Goal: Task Accomplishment & Management: Manage account settings

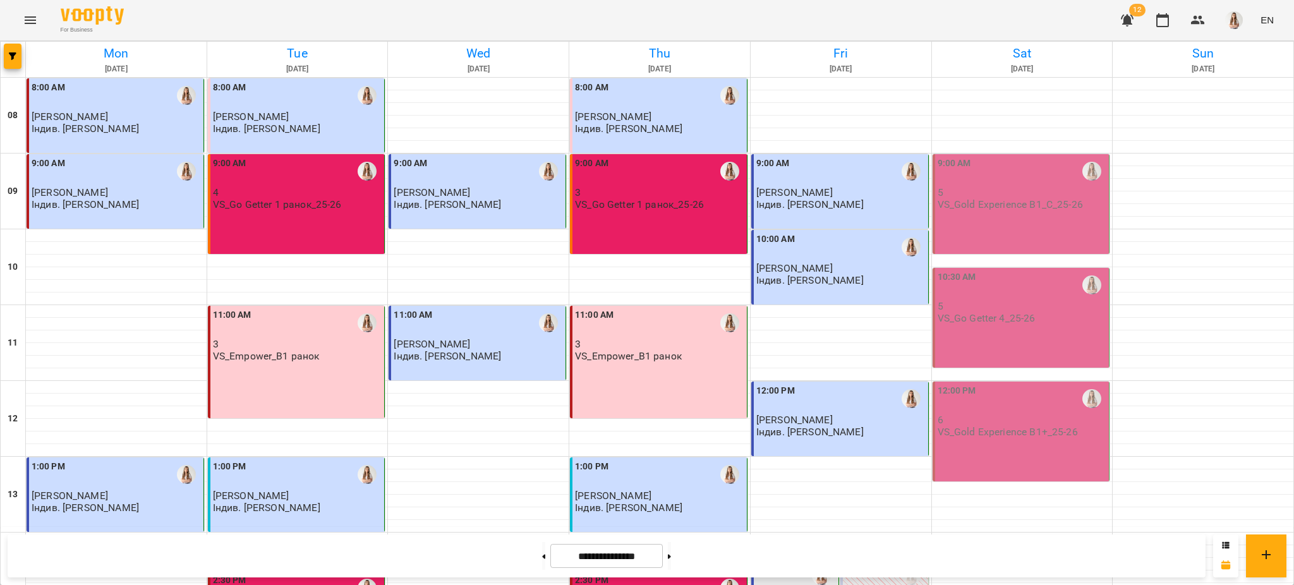
scroll to position [535, 0]
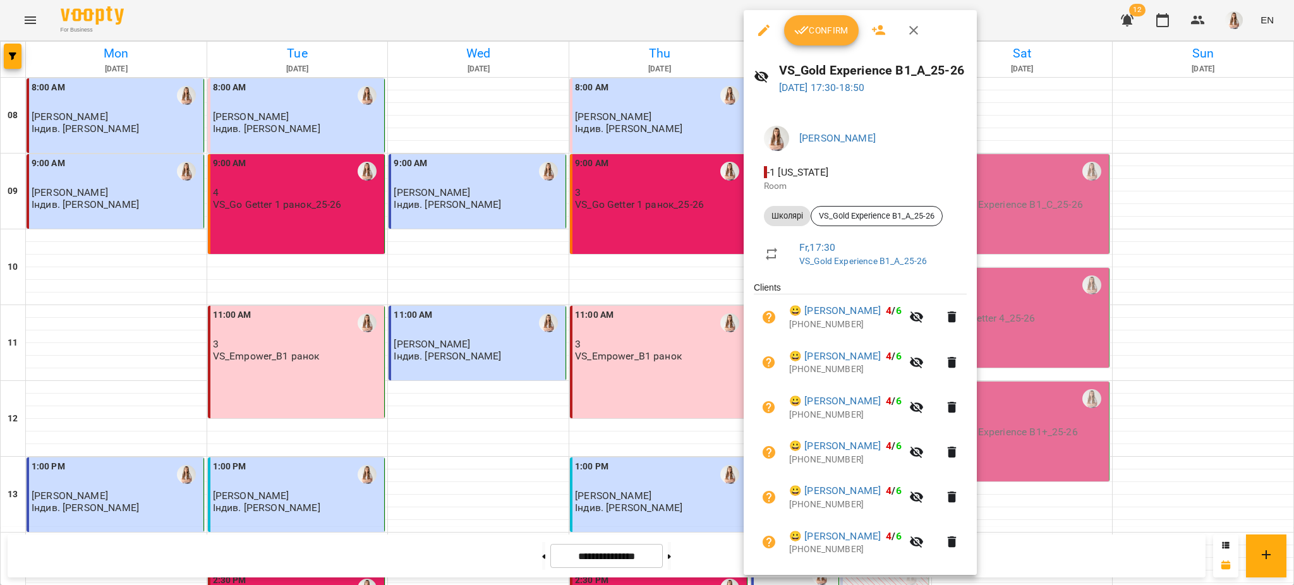
click at [1105, 173] on div at bounding box center [647, 292] width 1294 height 585
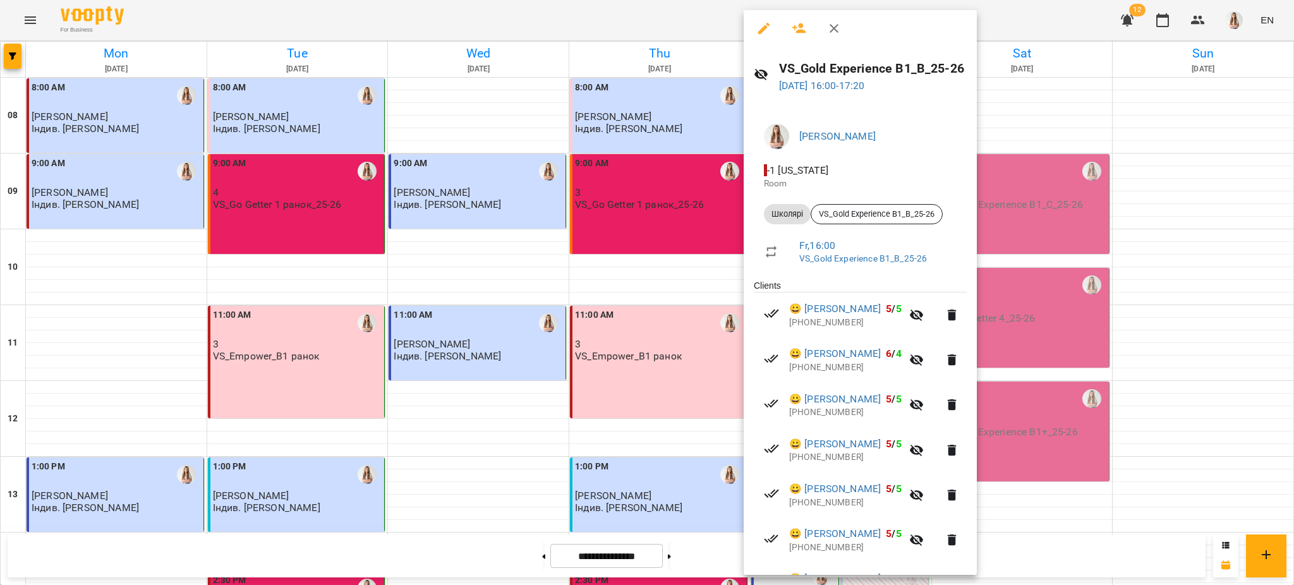
scroll to position [0, 0]
click at [762, 20] on button "button" at bounding box center [764, 30] width 30 height 30
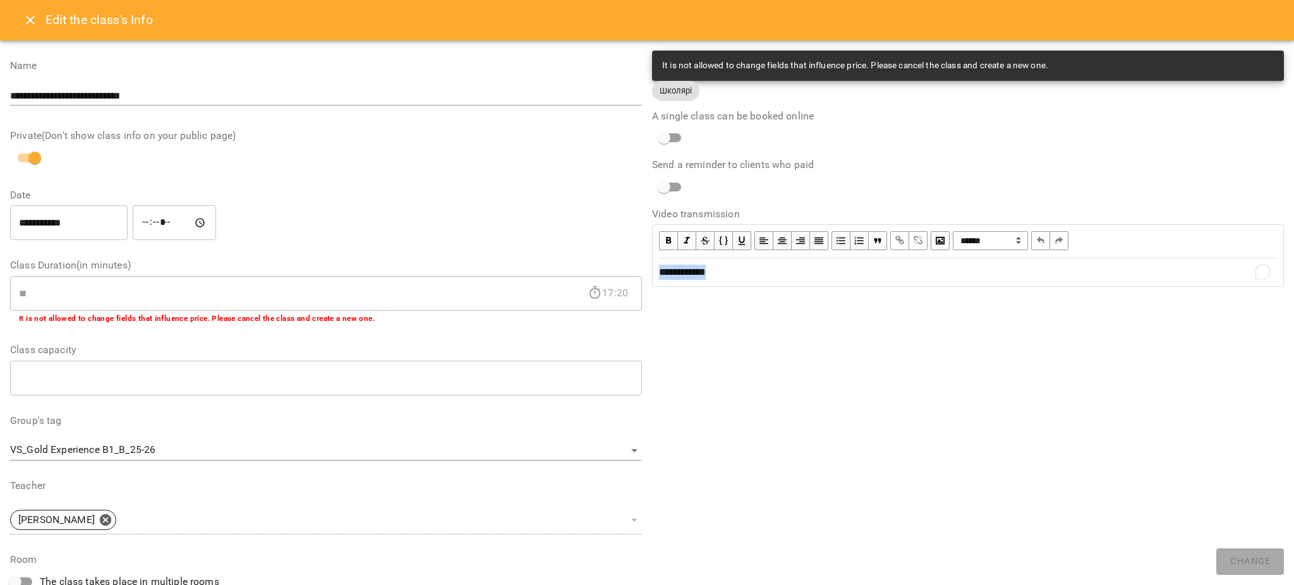
drag, startPoint x: 736, startPoint y: 272, endPoint x: 632, endPoint y: 291, distance: 105.5
click at [609, 291] on div "**********" at bounding box center [647, 441] width 1284 height 791
copy span "**********"
click at [26, 16] on icon "Close" at bounding box center [30, 20] width 9 height 9
click at [26, 16] on icon "Menu" at bounding box center [30, 20] width 11 height 8
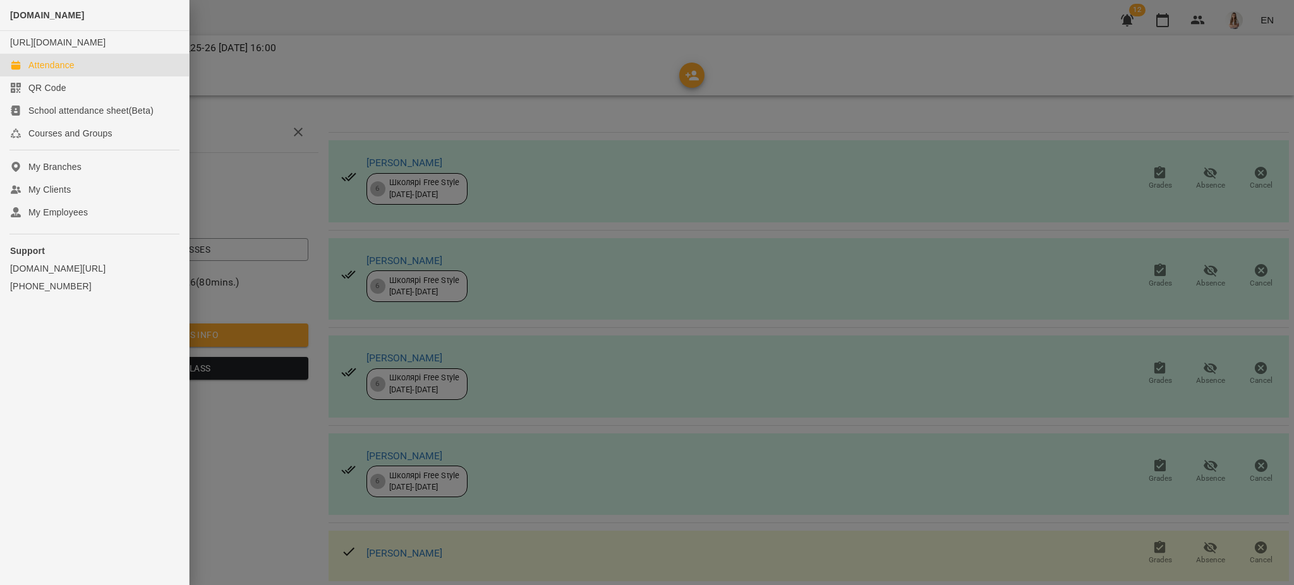
click at [49, 71] on div "Attendance" at bounding box center [51, 65] width 46 height 13
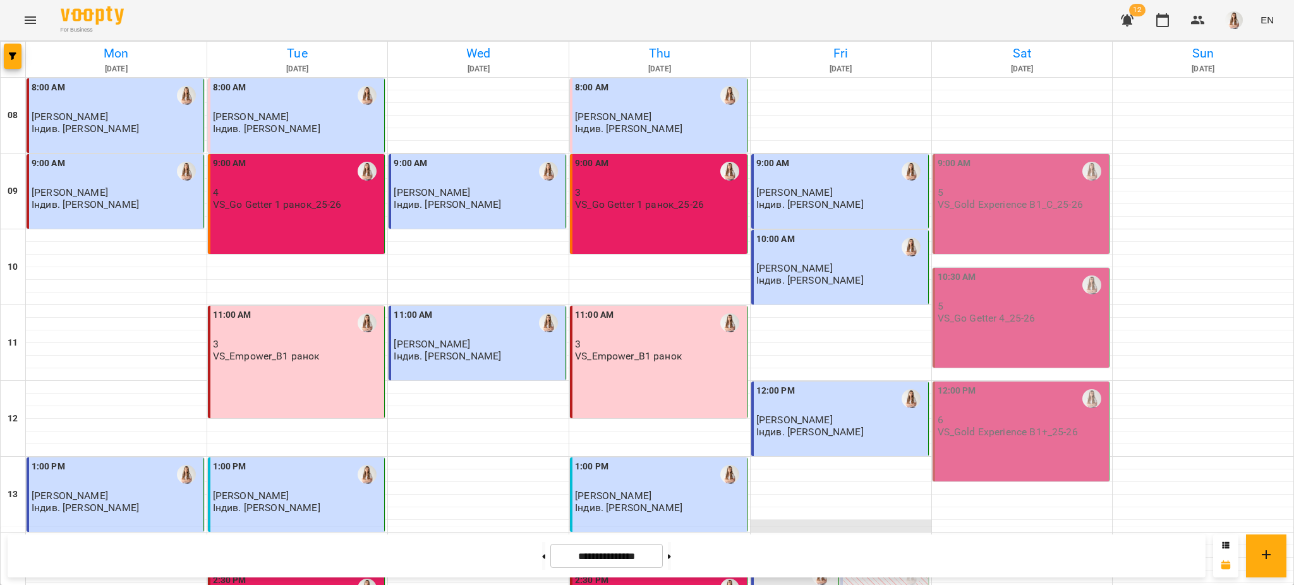
scroll to position [421, 0]
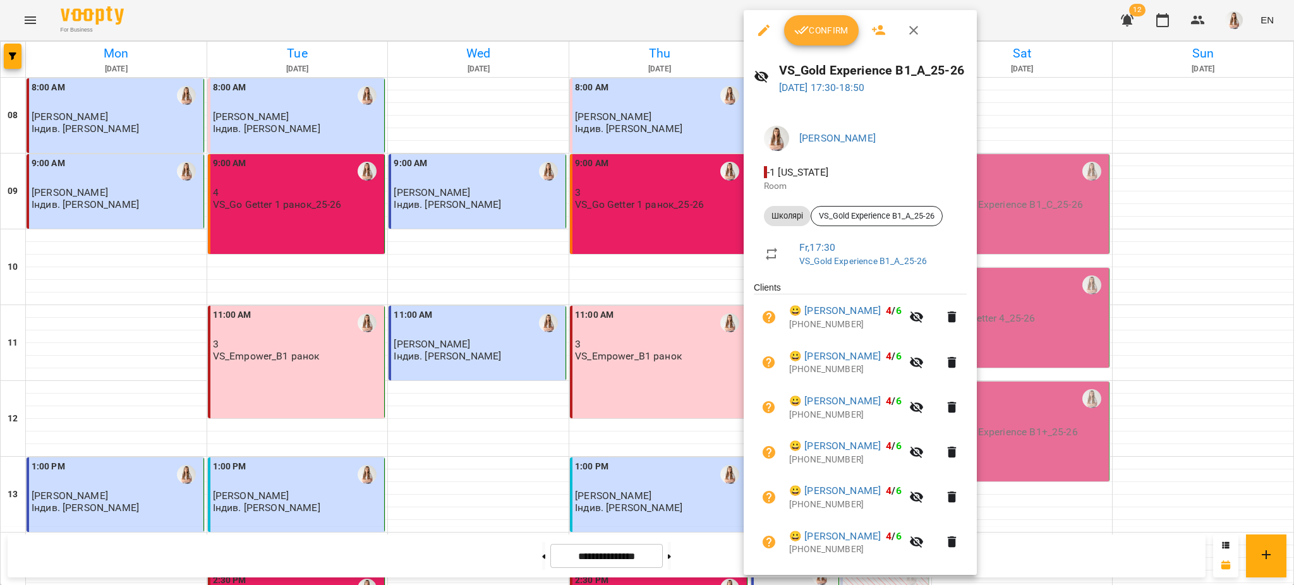
click at [825, 33] on span "Confirm" at bounding box center [821, 30] width 54 height 15
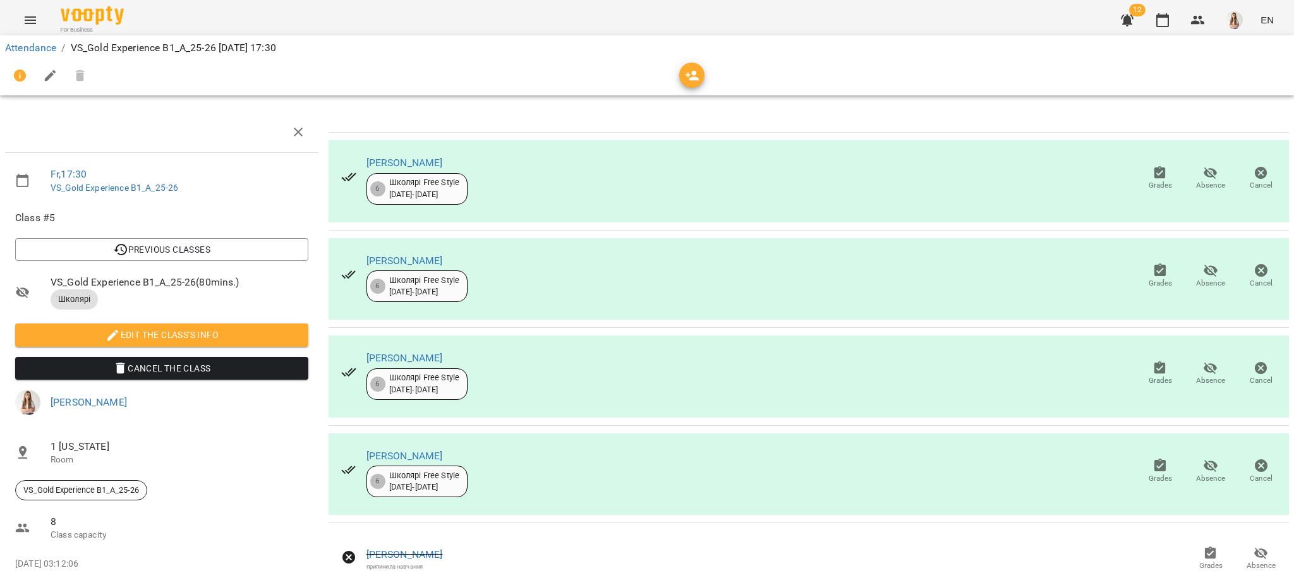
click at [46, 73] on icon "button" at bounding box center [50, 75] width 15 height 15
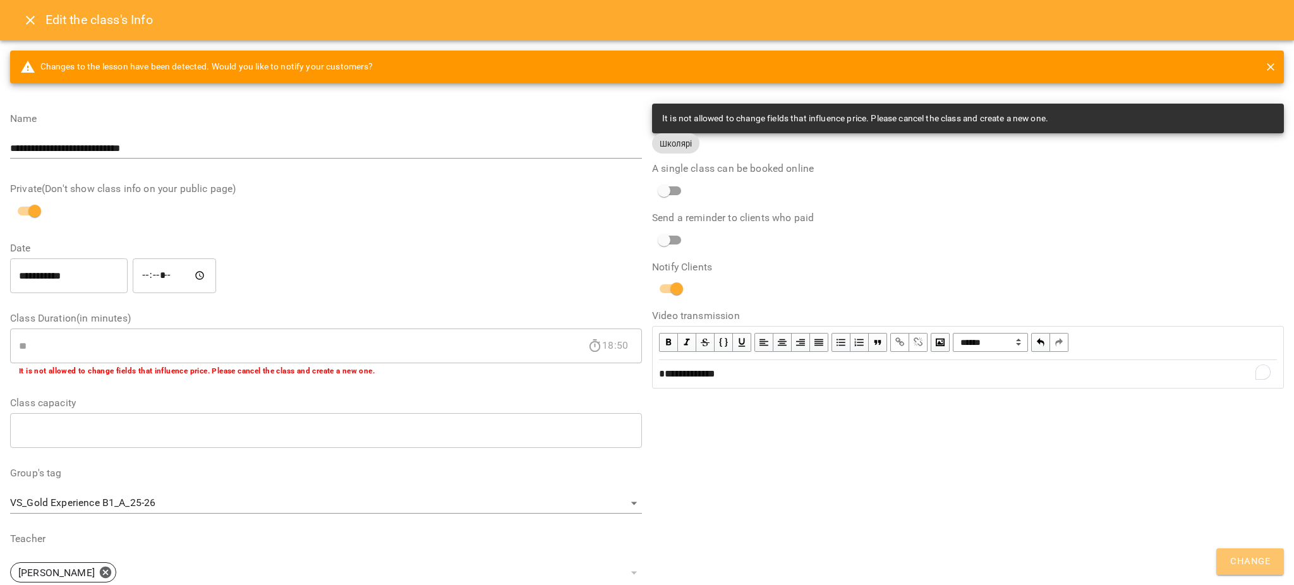
click at [1235, 552] on button "Change" at bounding box center [1251, 562] width 68 height 27
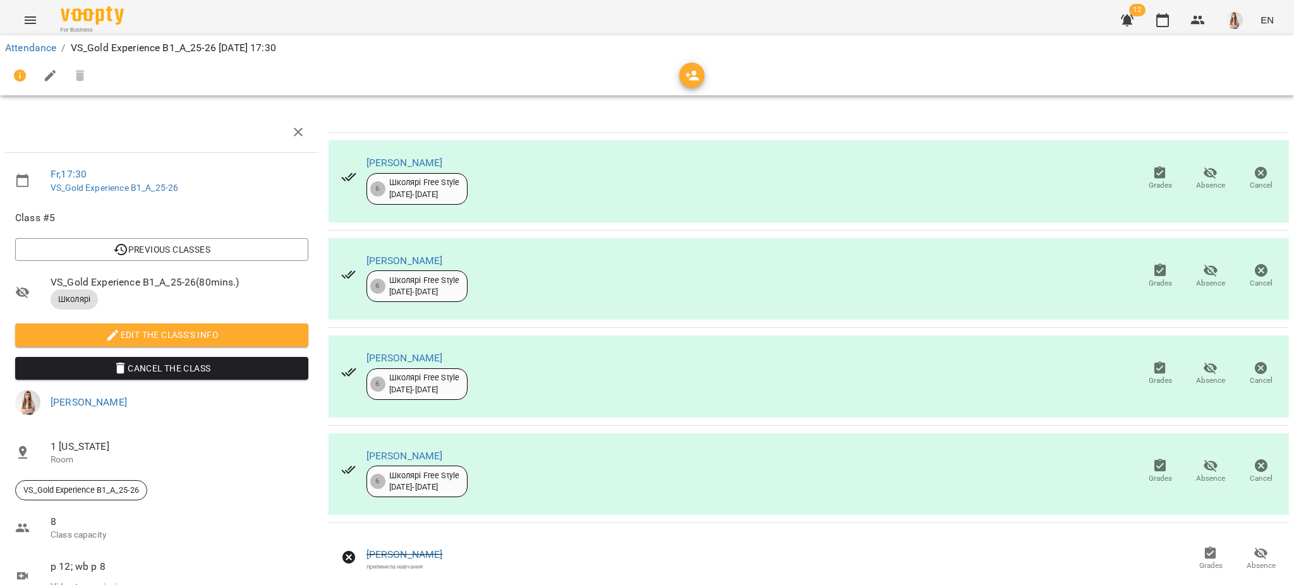
click at [35, 26] on icon "Menu" at bounding box center [30, 20] width 15 height 15
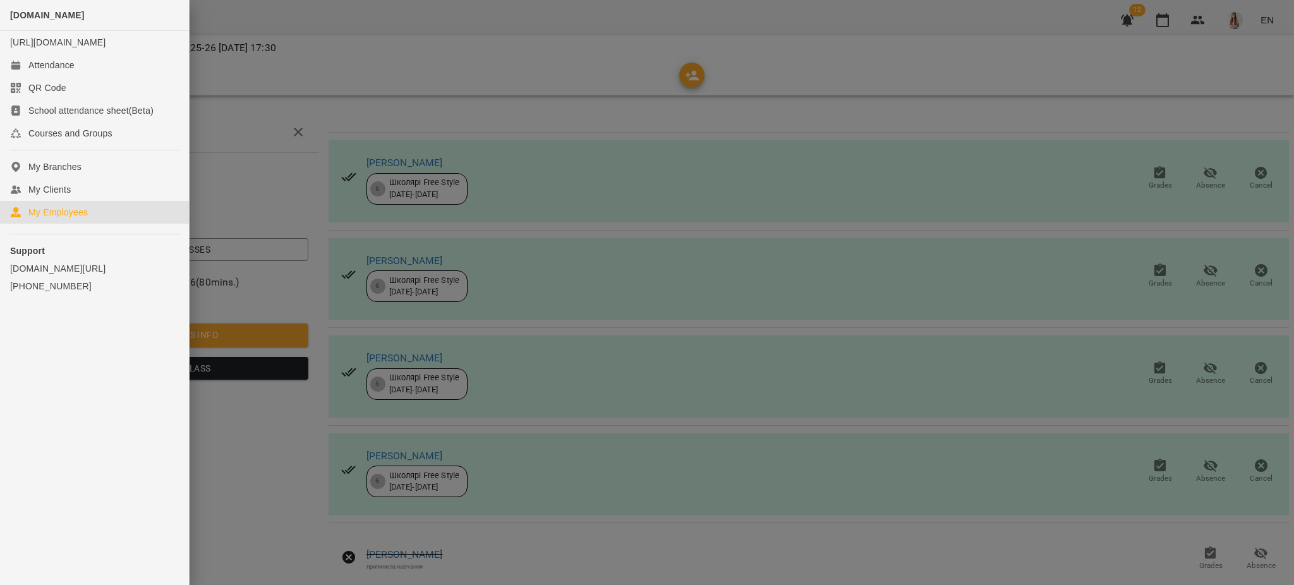
click at [64, 219] on div "My Employees" at bounding box center [57, 212] width 59 height 13
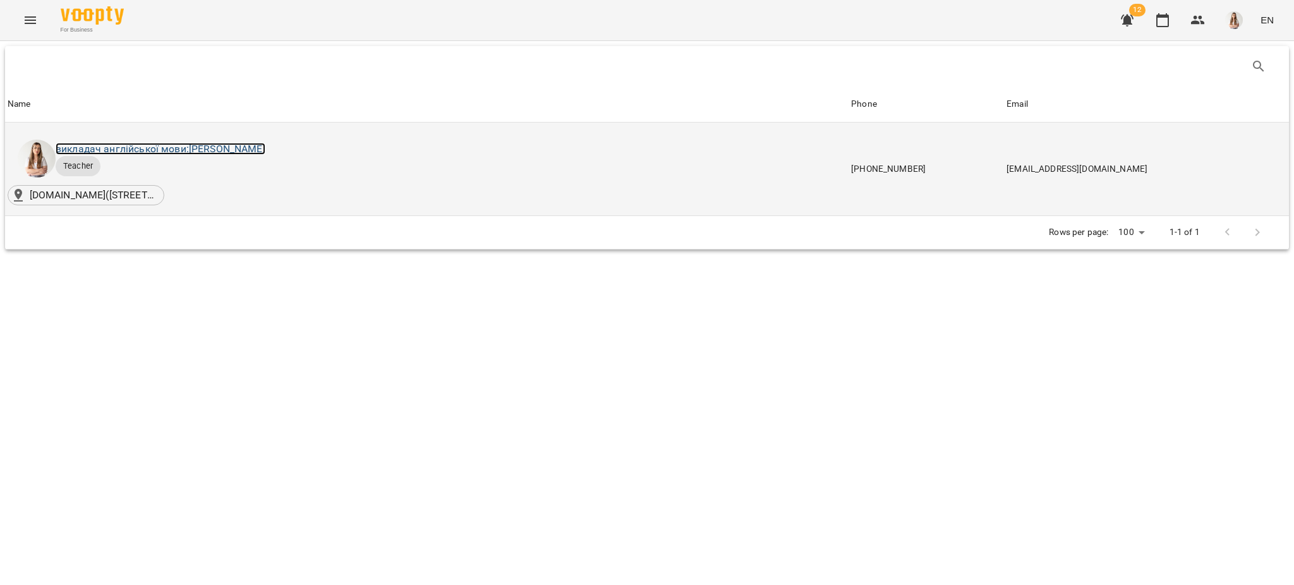
click at [178, 145] on link "викладач англійської мови: [PERSON_NAME]" at bounding box center [161, 149] width 210 height 12
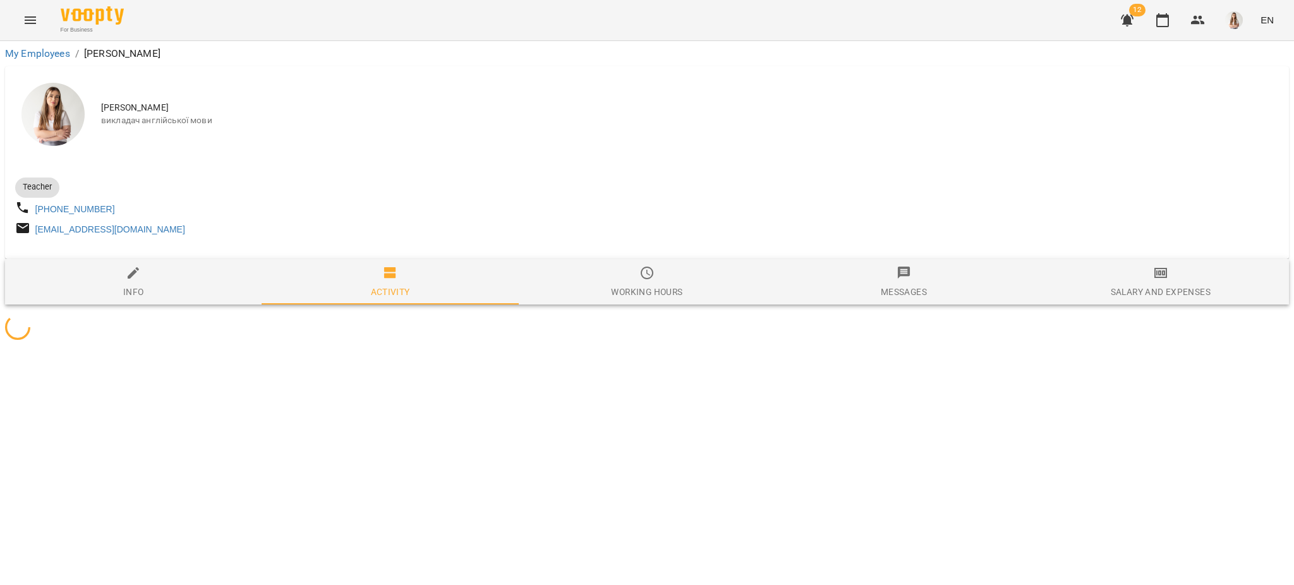
click at [1120, 279] on span "Salary and Expenses" at bounding box center [1160, 282] width 241 height 34
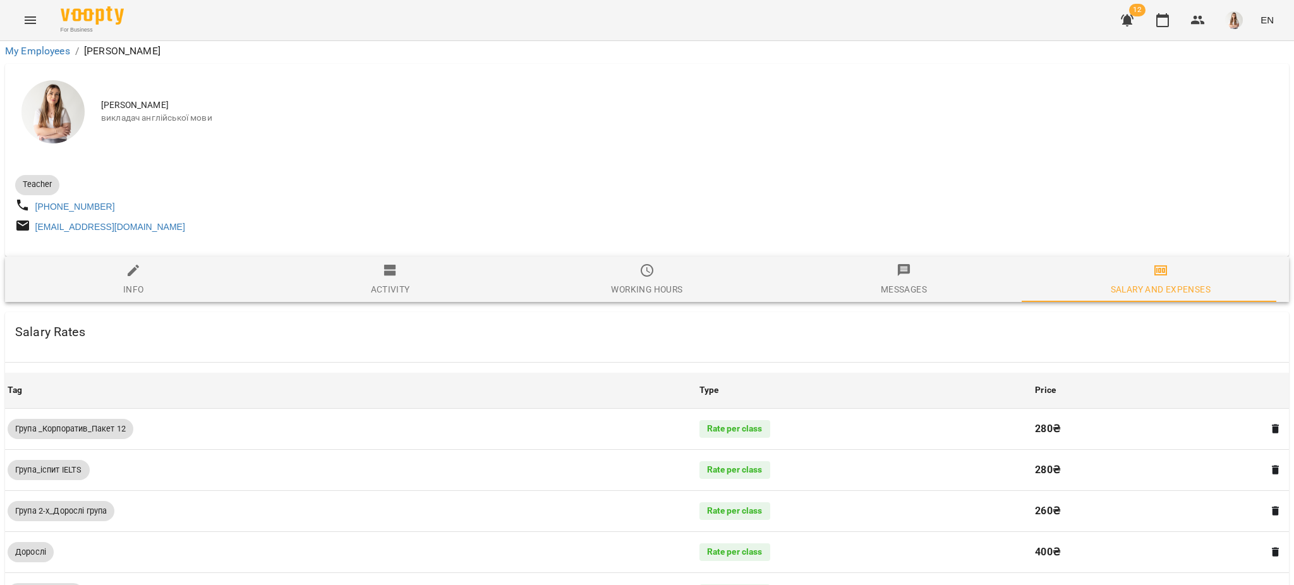
scroll to position [907, 0]
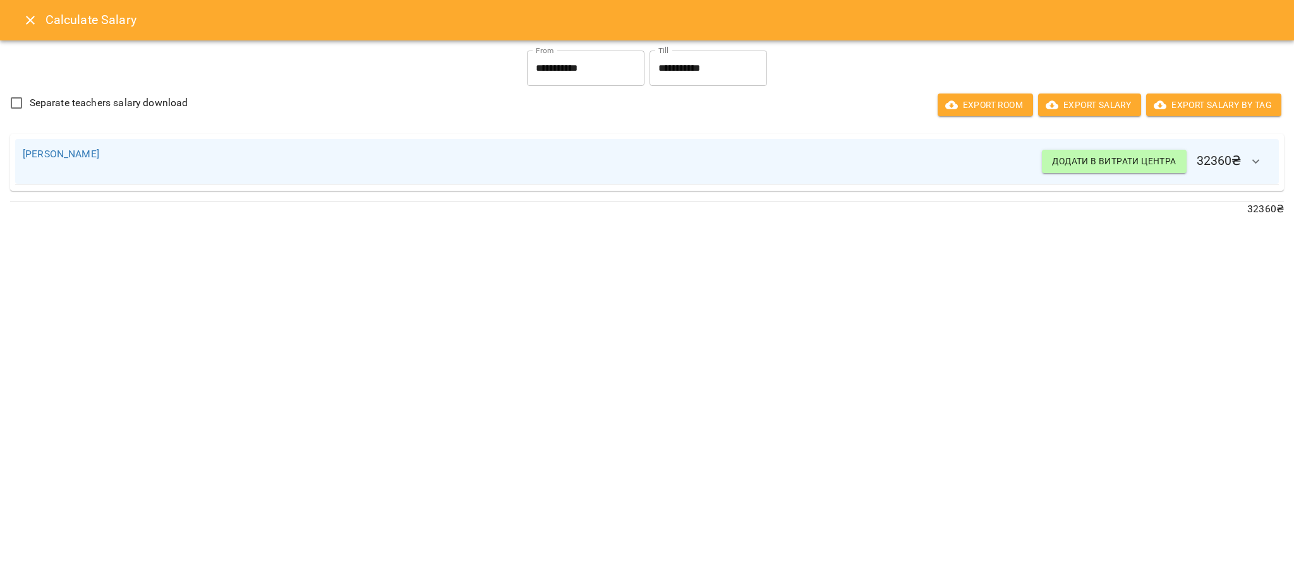
click at [23, 20] on icon "Close" at bounding box center [30, 20] width 15 height 15
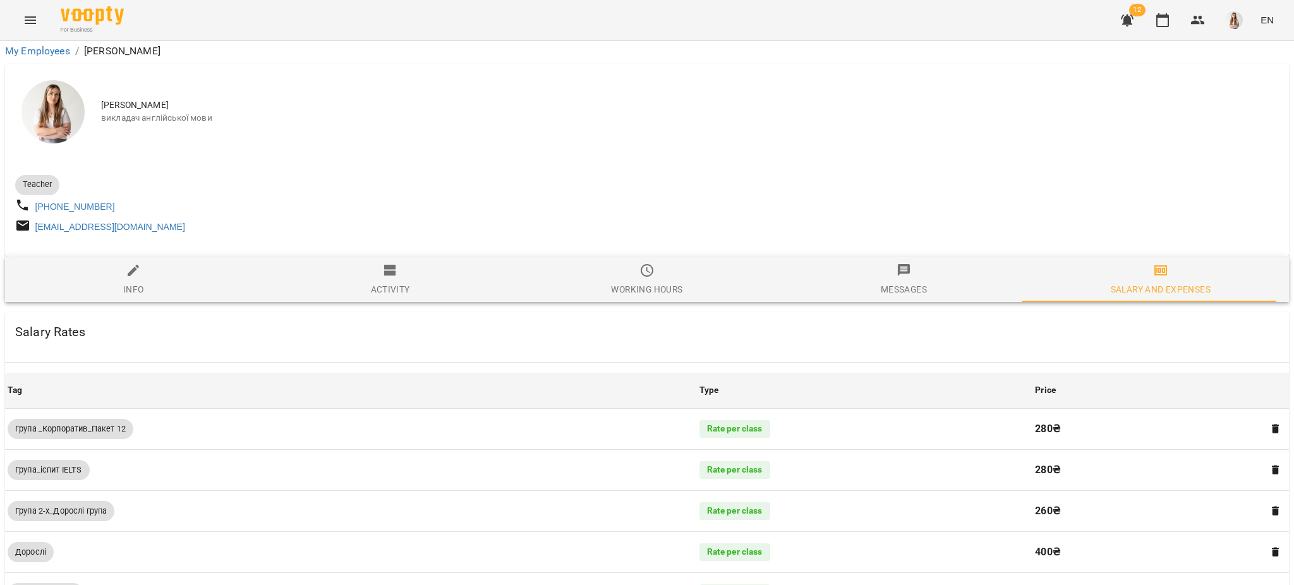
click at [23, 20] on icon "Menu" at bounding box center [30, 20] width 15 height 15
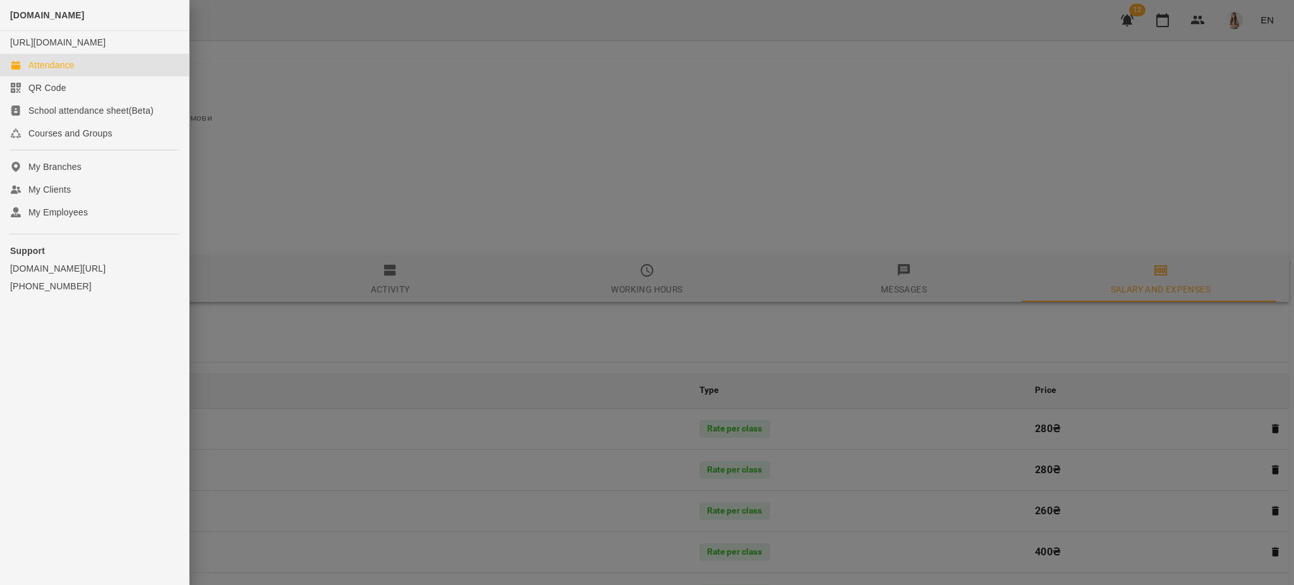
click at [90, 76] on link "Attendance" at bounding box center [94, 65] width 189 height 23
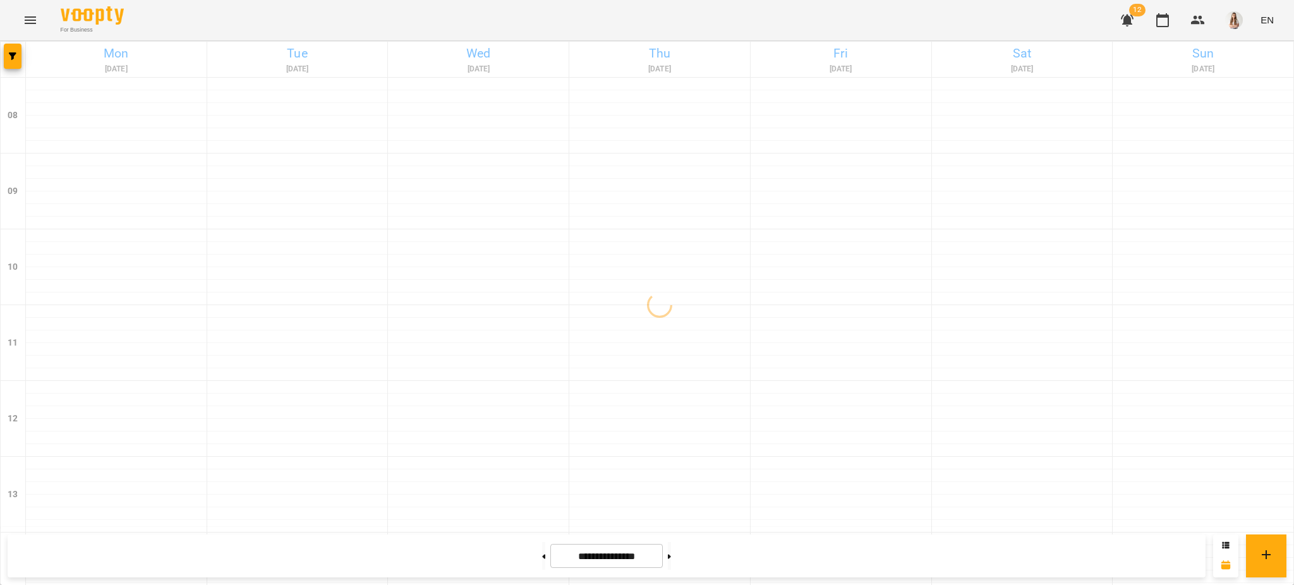
click at [26, 15] on icon "Menu" at bounding box center [30, 20] width 15 height 15
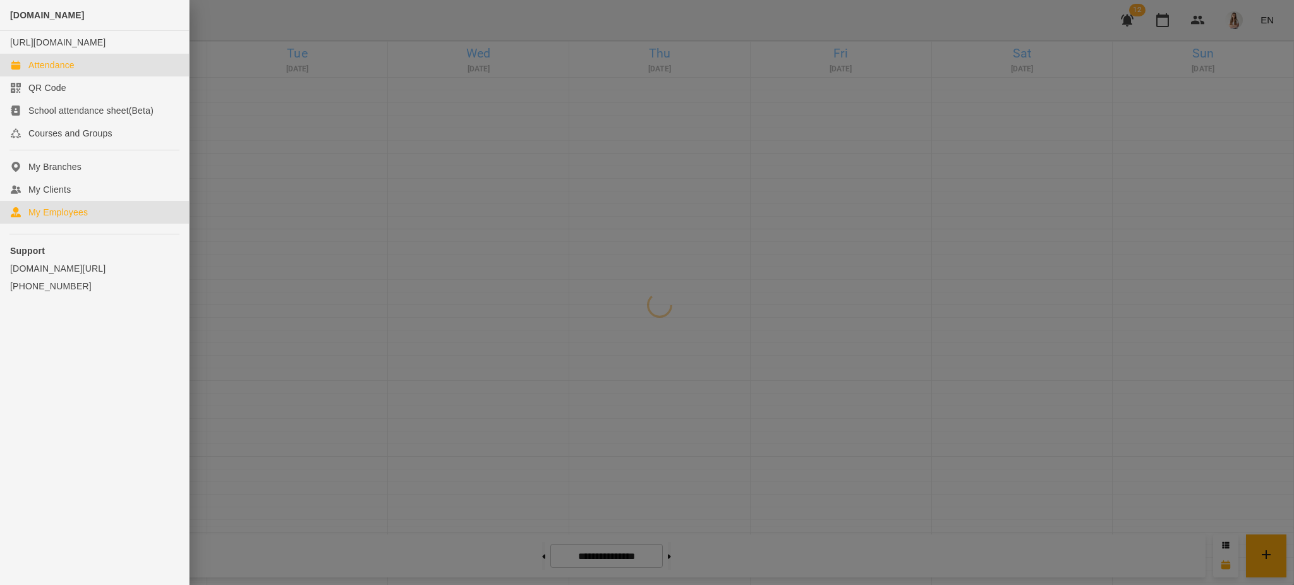
click at [66, 219] on div "My Employees" at bounding box center [57, 212] width 59 height 13
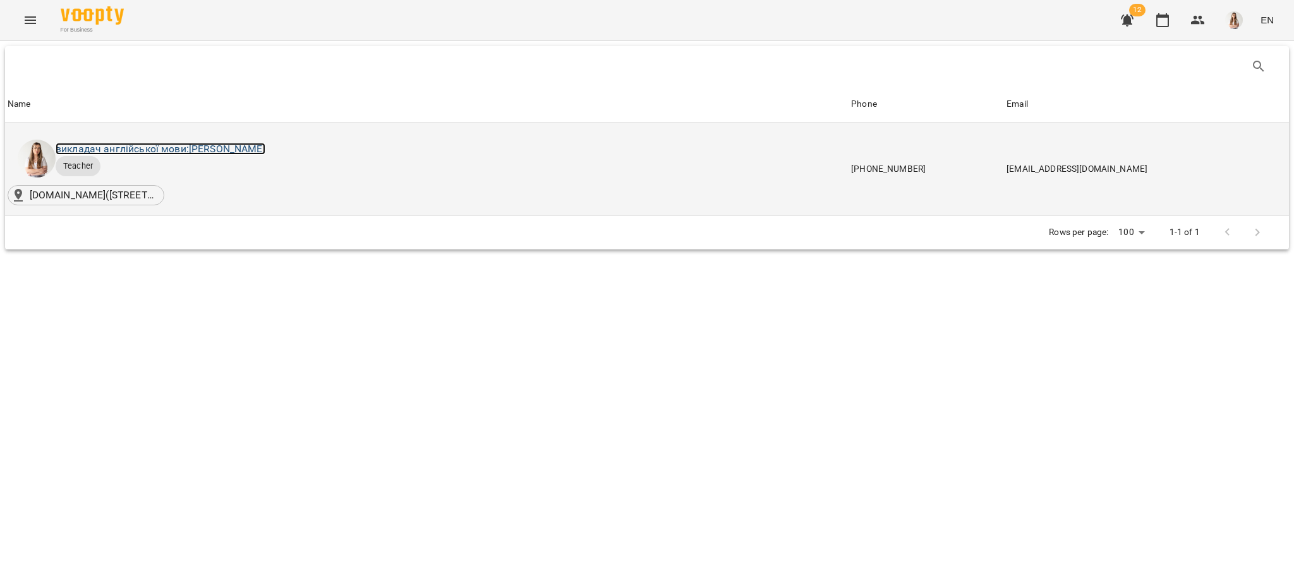
click at [187, 150] on link "викладач англійської мови: [PERSON_NAME]" at bounding box center [161, 149] width 210 height 12
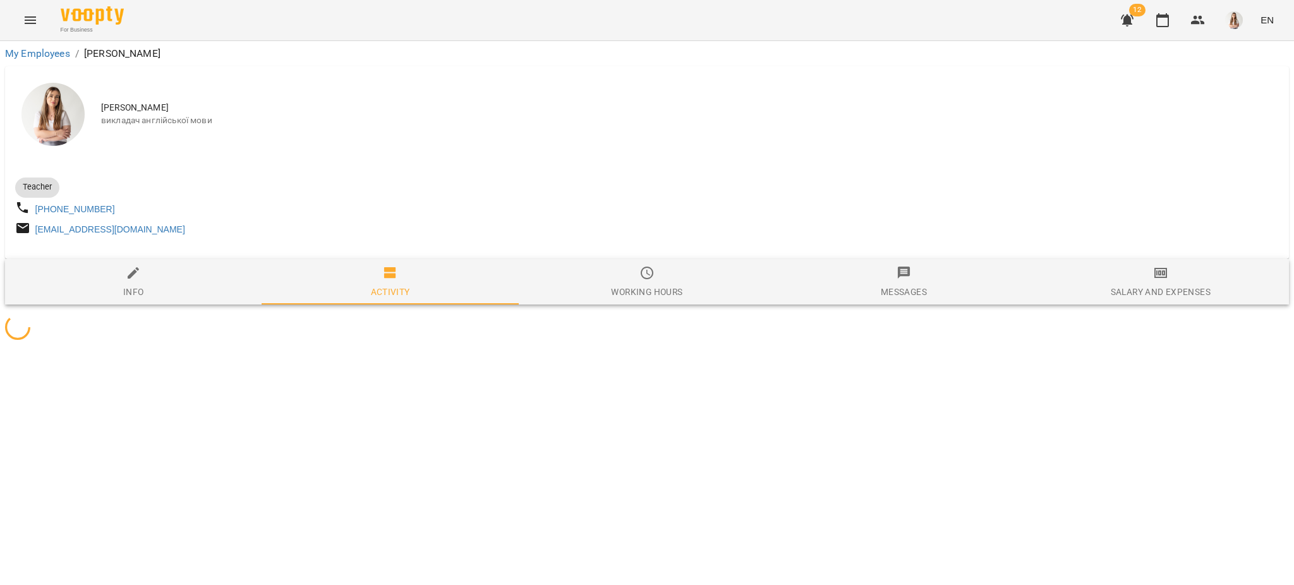
click at [1180, 286] on span "Salary and Expenses" at bounding box center [1160, 282] width 241 height 34
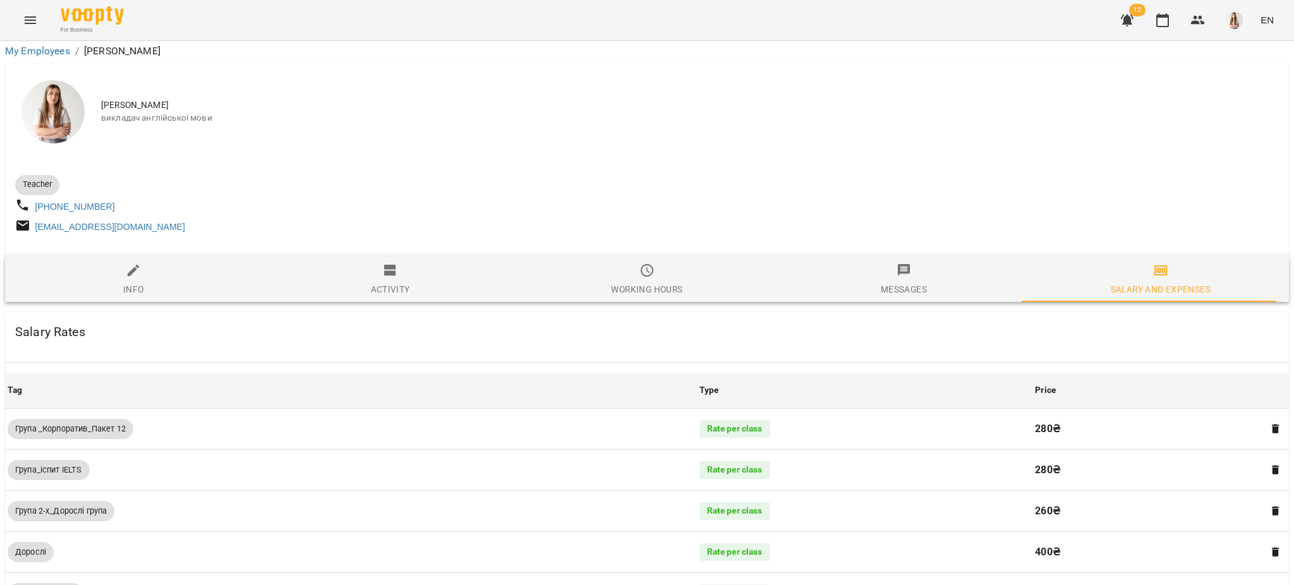
scroll to position [300, 0]
click at [23, 15] on icon "Menu" at bounding box center [30, 20] width 15 height 15
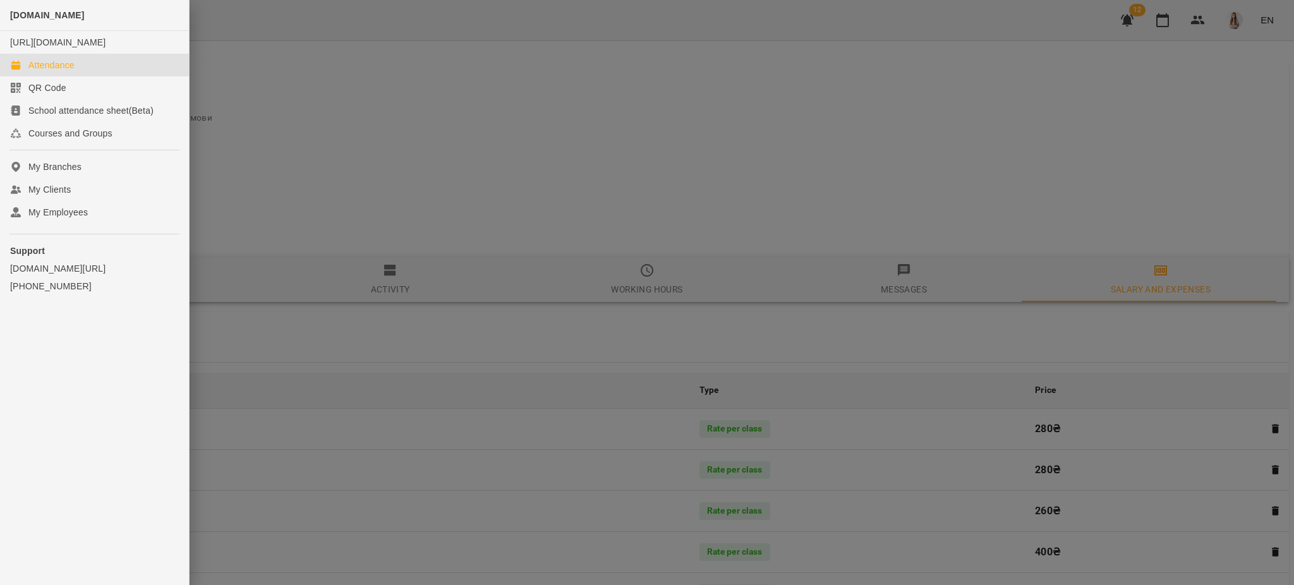
click at [42, 71] on div "Attendance" at bounding box center [51, 65] width 46 height 13
